Goal: Use online tool/utility: Utilize a website feature to perform a specific function

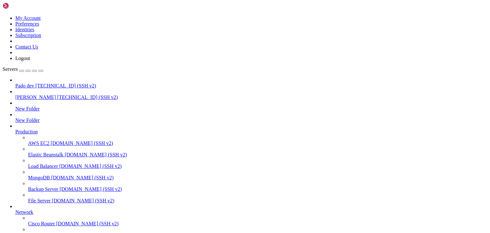
click at [35, 94] on span "[PERSON_NAME]" at bounding box center [35, 96] width 41 height 5
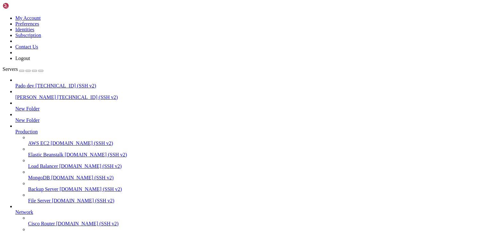
click at [32, 94] on span "[PERSON_NAME]" at bounding box center [35, 96] width 41 height 5
drag, startPoint x: 12, startPoint y: 490, endPoint x: 150, endPoint y: 503, distance: 138.0
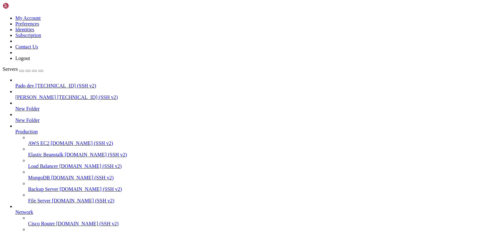
scroll to position [1196, 0]
